Goal: Transaction & Acquisition: Download file/media

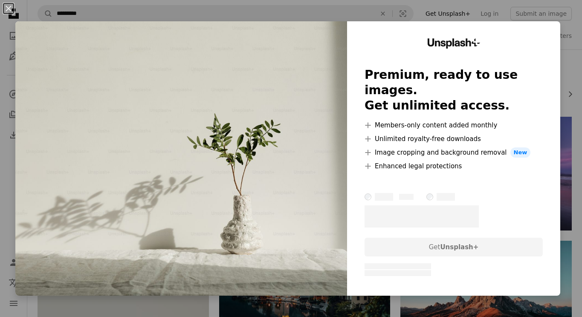
scroll to position [2331, 0]
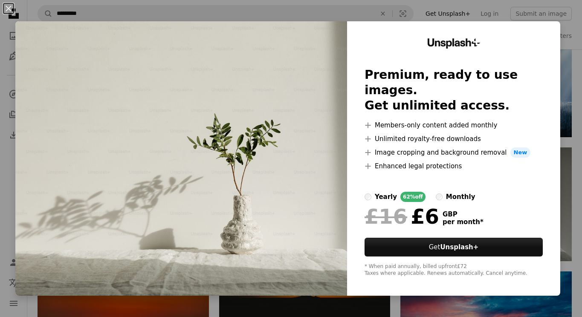
click at [549, 17] on div "An X shape Unsplash+ Premium, ready to use images. Get unlimited access. A plus…" at bounding box center [291, 158] width 582 height 317
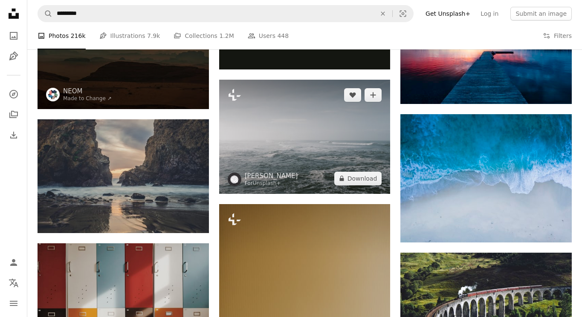
scroll to position [2614, 0]
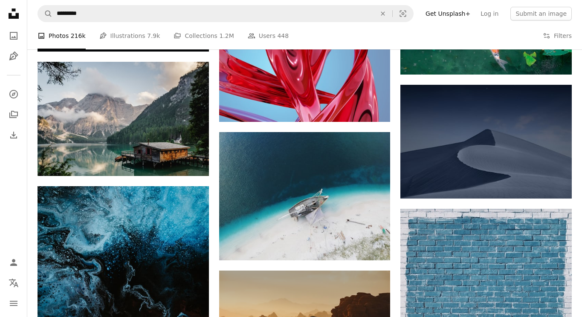
scroll to position [3521, 0]
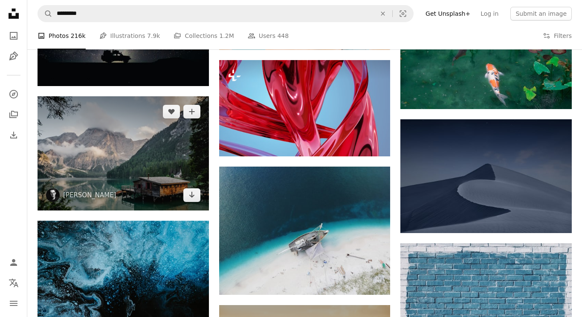
click at [199, 203] on img at bounding box center [123, 153] width 171 height 114
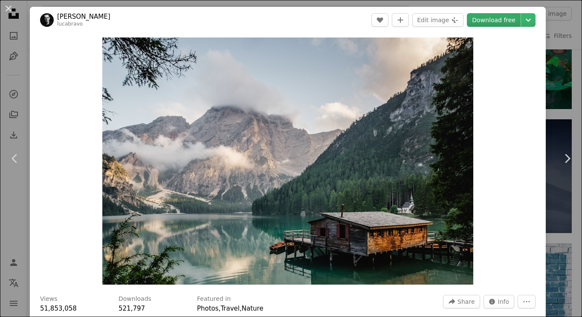
click at [489, 24] on link "Download free" at bounding box center [494, 20] width 54 height 14
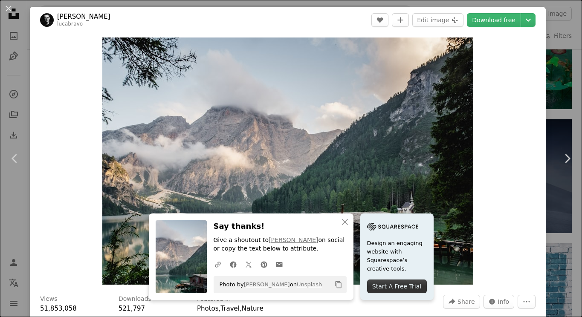
click at [570, 28] on div "An X shape Chevron left Chevron right An X shape Close Say thanks! Give a shout…" at bounding box center [291, 158] width 582 height 317
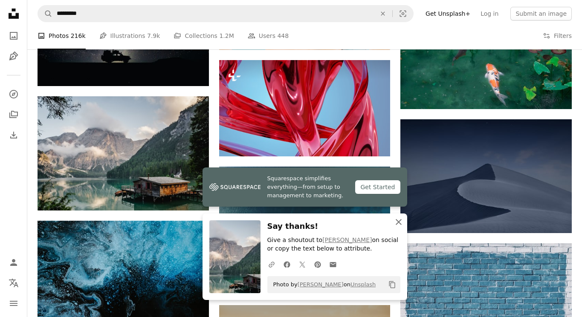
click at [398, 220] on icon "An X shape" at bounding box center [398, 222] width 10 height 10
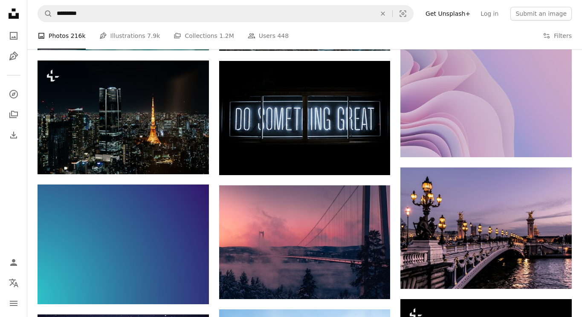
scroll to position [7736, 0]
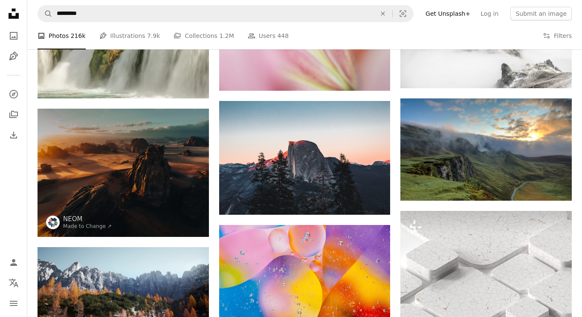
scroll to position [10471, 0]
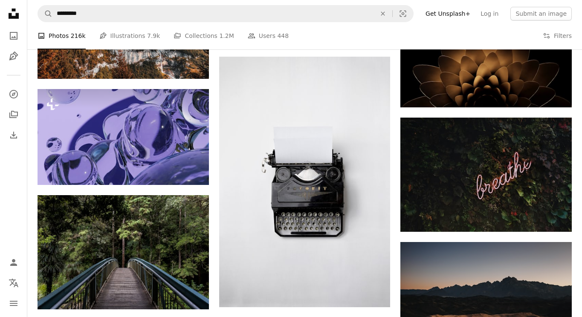
scroll to position [14124, 0]
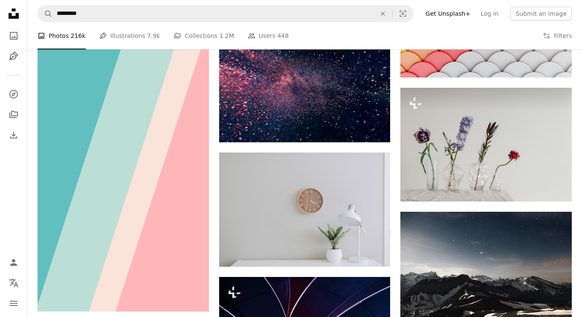
scroll to position [14634, 0]
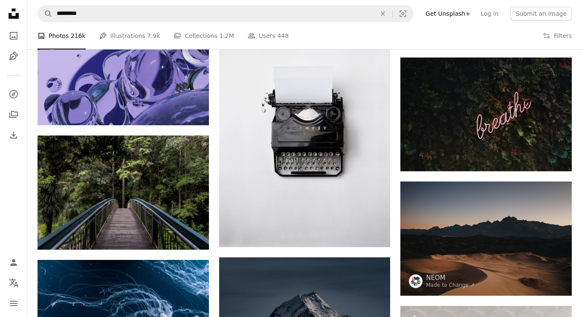
scroll to position [13674, 0]
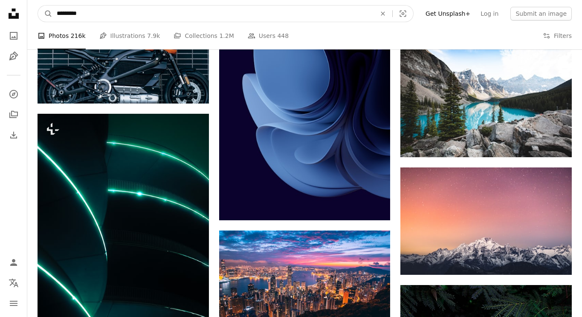
click at [225, 17] on input "*********" at bounding box center [212, 14] width 321 height 16
type input "**********"
click at [38, 6] on button "A magnifying glass" at bounding box center [45, 14] width 14 height 16
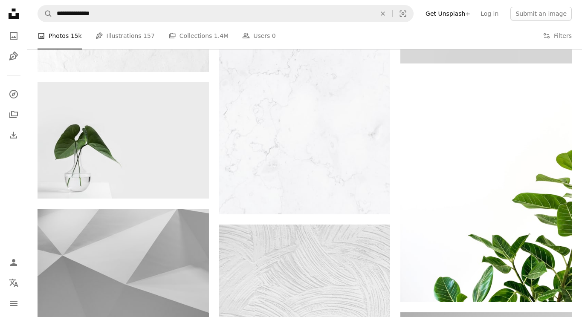
scroll to position [886, 0]
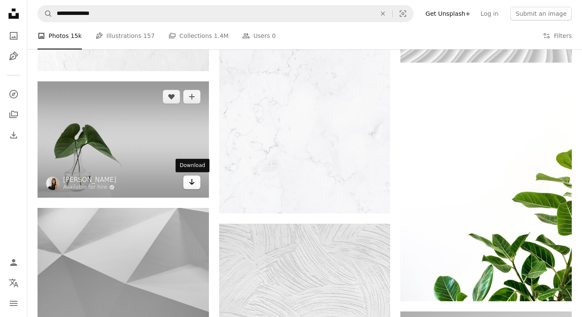
click at [189, 181] on icon "Arrow pointing down" at bounding box center [191, 182] width 7 height 10
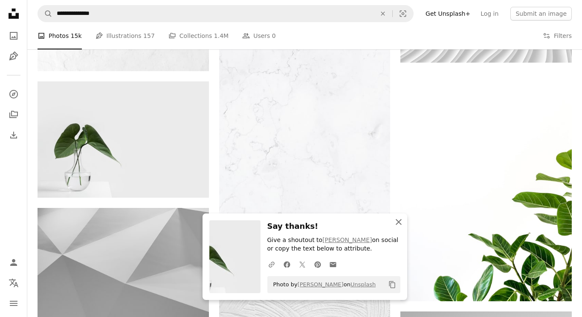
click at [400, 224] on icon "button" at bounding box center [399, 222] width 6 height 6
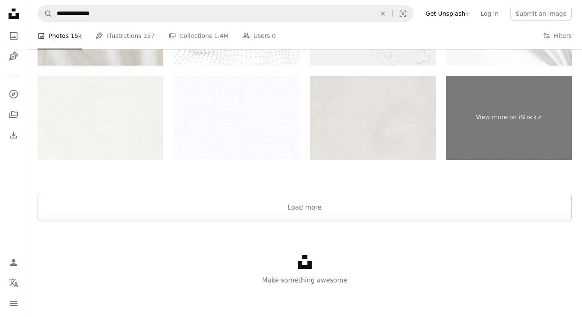
scroll to position [1936, 0]
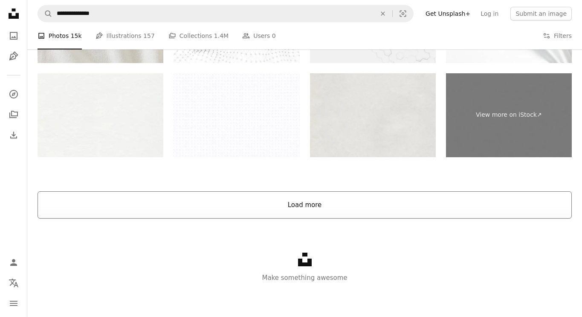
click at [292, 211] on button "Load more" at bounding box center [305, 204] width 534 height 27
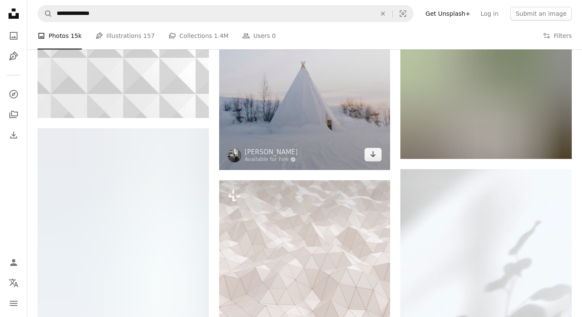
scroll to position [5267, 0]
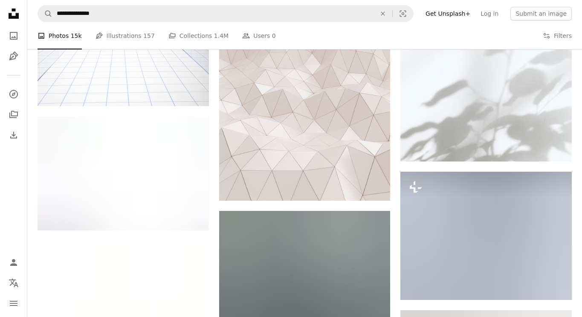
scroll to position [5501, 0]
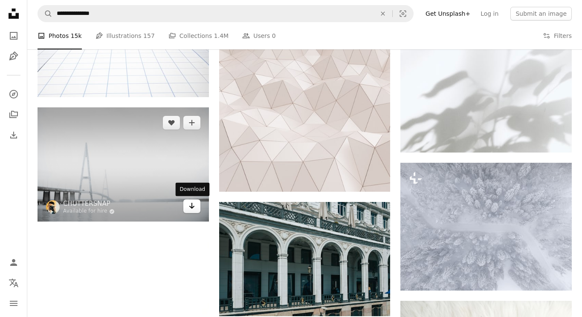
click at [193, 211] on link "Arrow pointing down" at bounding box center [191, 206] width 17 height 14
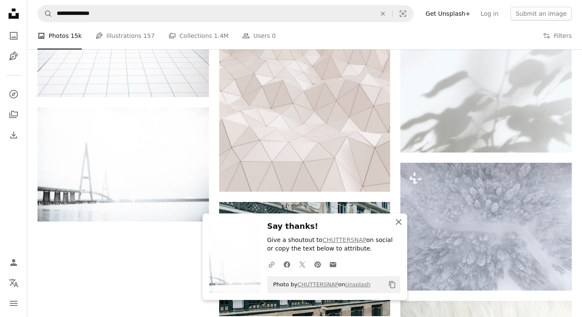
click at [401, 223] on icon "An X shape" at bounding box center [398, 222] width 10 height 10
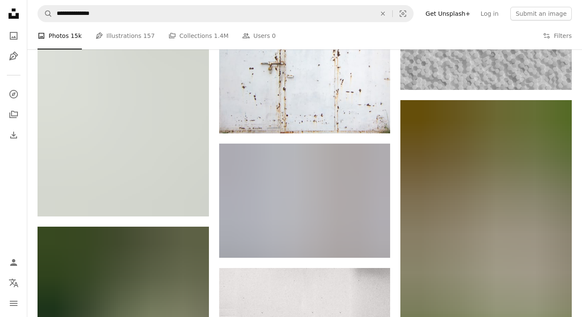
scroll to position [7503, 0]
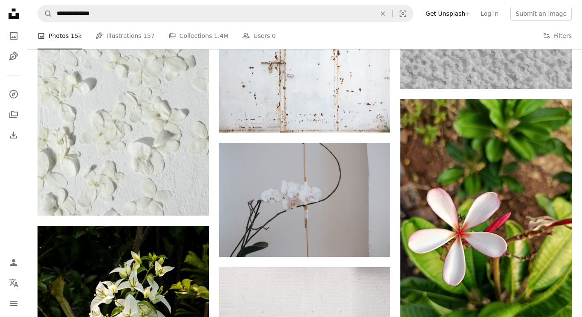
drag, startPoint x: 399, startPoint y: 264, endPoint x: 397, endPoint y: 300, distance: 35.8
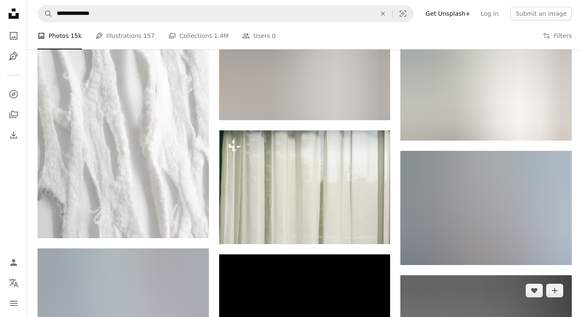
scroll to position [8013, 0]
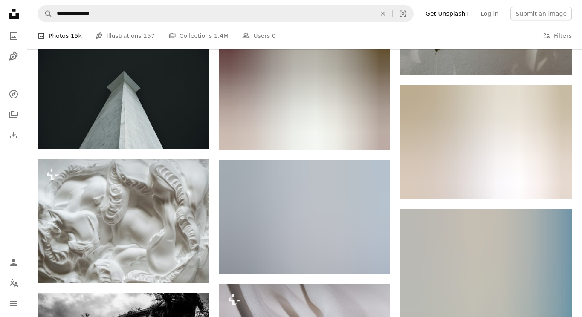
scroll to position [8474, 0]
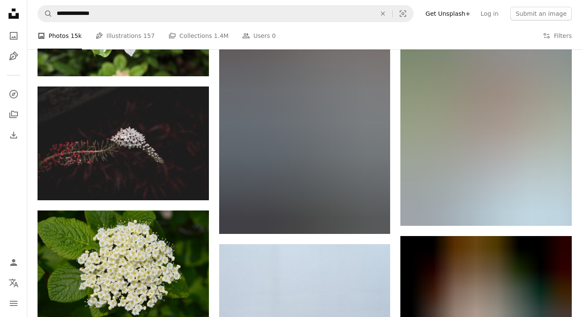
scroll to position [12259, 0]
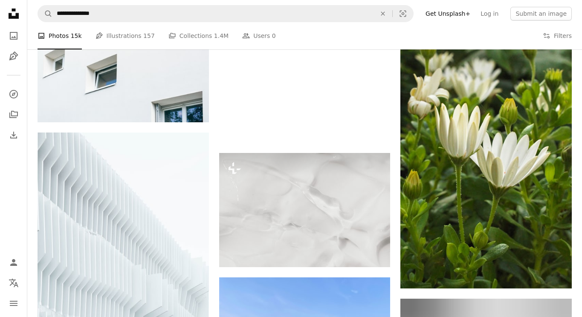
scroll to position [18167, 0]
